Goal: Check status: Check status

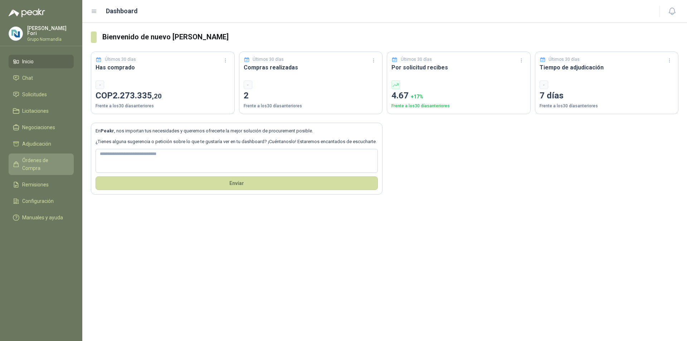
click at [33, 154] on link "Órdenes de Compra" at bounding box center [41, 163] width 65 height 21
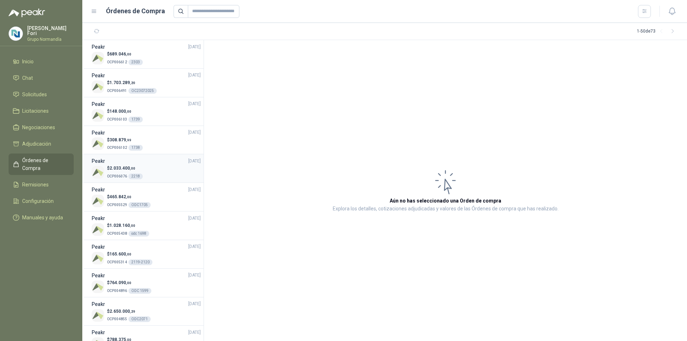
click at [165, 173] on div "$ 2.033.400 ,00 OCP006076 2218" at bounding box center [146, 172] width 109 height 15
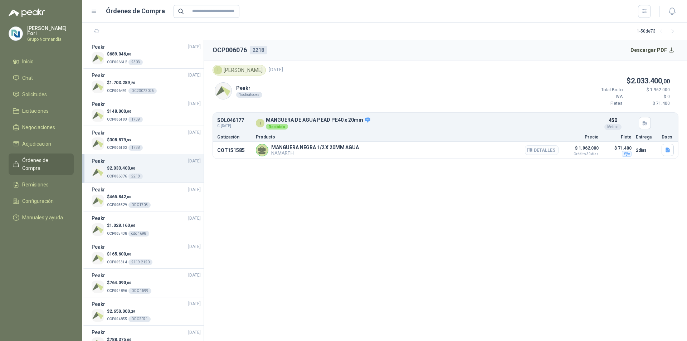
click at [554, 149] on button "Detalles" at bounding box center [542, 150] width 34 height 10
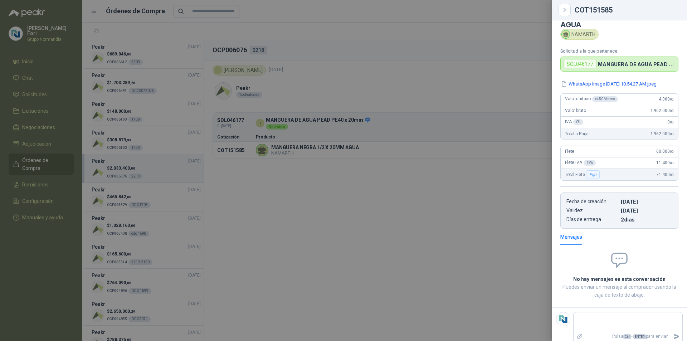
scroll to position [29, 0]
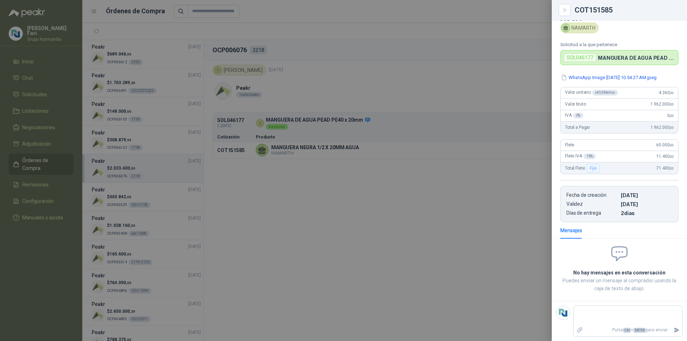
click at [286, 159] on div at bounding box center [343, 170] width 687 height 341
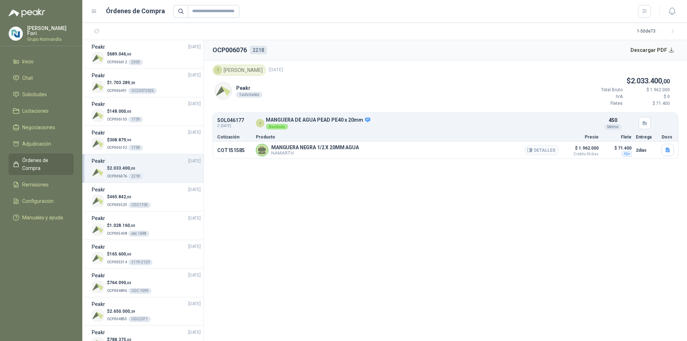
click at [471, 148] on div "MANGUERA NEGRA 1/2 X 20MM AGUA NAMARTH Detalles" at bounding box center [407, 150] width 303 height 13
click at [570, 124] on button "Detalles" at bounding box center [570, 123] width 34 height 10
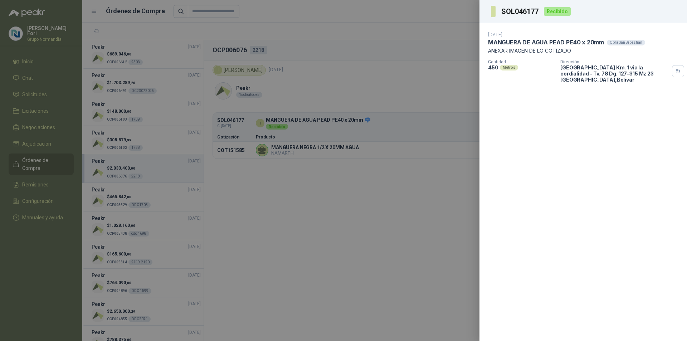
click at [388, 218] on div at bounding box center [343, 170] width 687 height 341
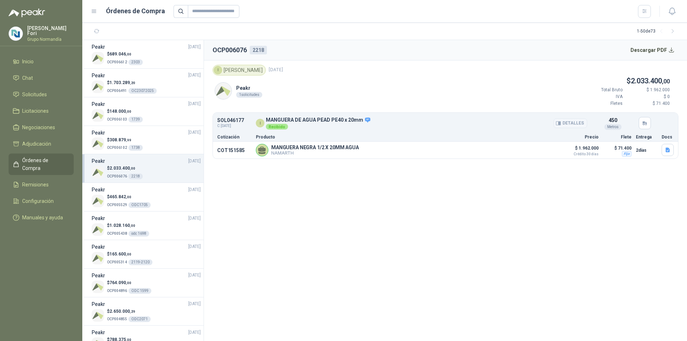
click at [580, 126] on button "Detalles" at bounding box center [570, 123] width 34 height 10
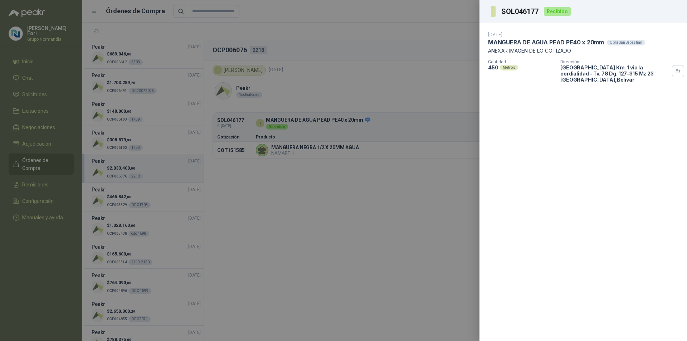
click at [431, 207] on div at bounding box center [343, 170] width 687 height 341
